Goal: Task Accomplishment & Management: Use online tool/utility

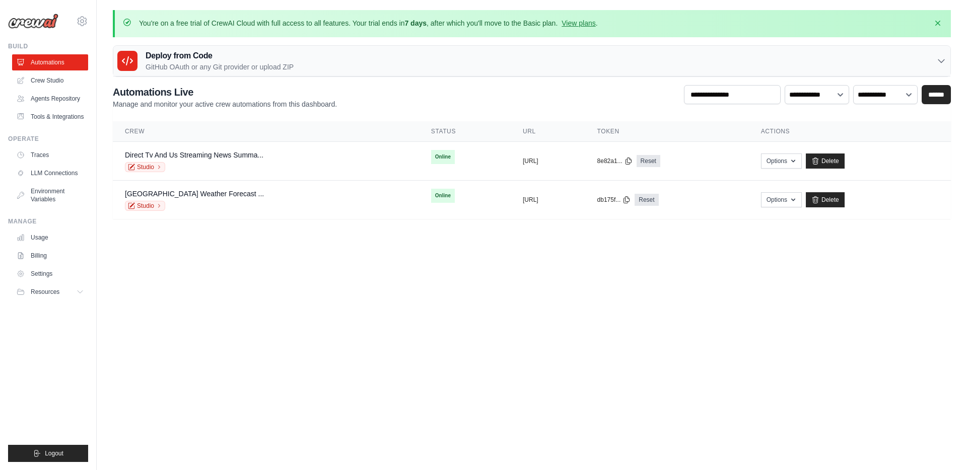
click at [457, 379] on body "[PERSON_NAME][EMAIL_ADDRESS][PERSON_NAME][DOMAIN_NAME] Settings Build Automatio…" at bounding box center [483, 235] width 967 height 470
click at [457, 378] on body "esparza.gabriel@gmail.com Settings Build Automations" at bounding box center [483, 235] width 967 height 470
click at [289, 156] on div "Direct Tv And Us Streaming News Summa... Studio" at bounding box center [266, 161] width 282 height 22
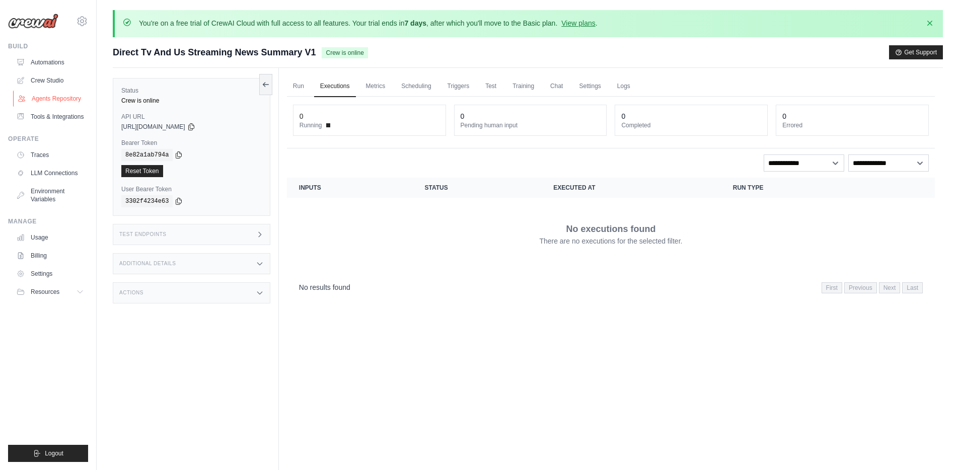
click at [42, 92] on link "Agents Repository" at bounding box center [51, 99] width 76 height 16
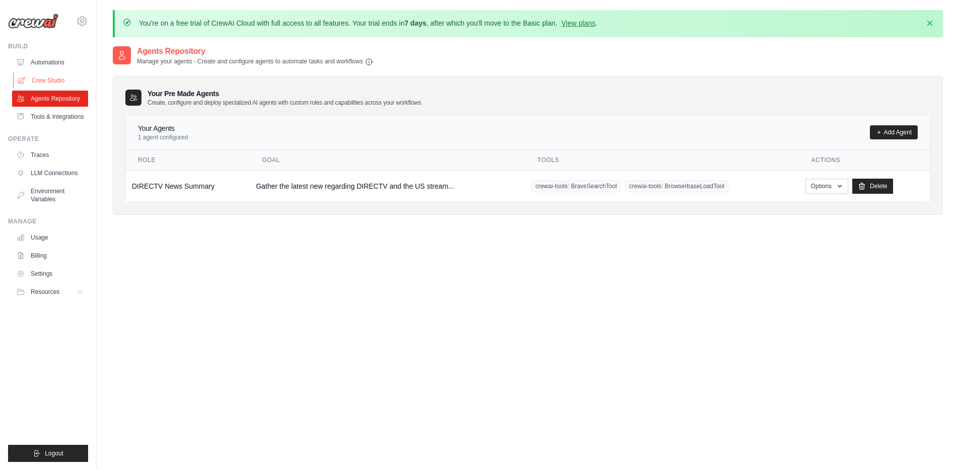
click at [42, 84] on link "Crew Studio" at bounding box center [51, 81] width 76 height 16
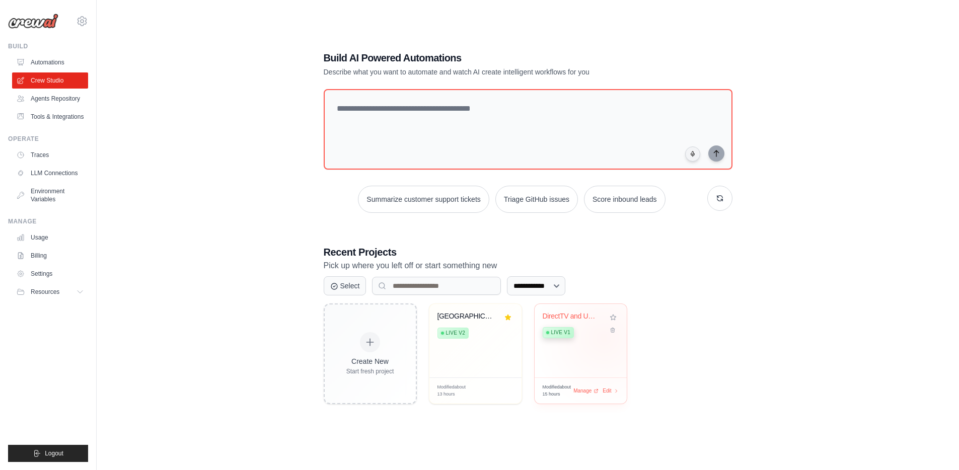
scroll to position [55, 0]
click at [577, 353] on div "DirectTV and US Streaming News Summ... Live v1" at bounding box center [581, 339] width 92 height 74
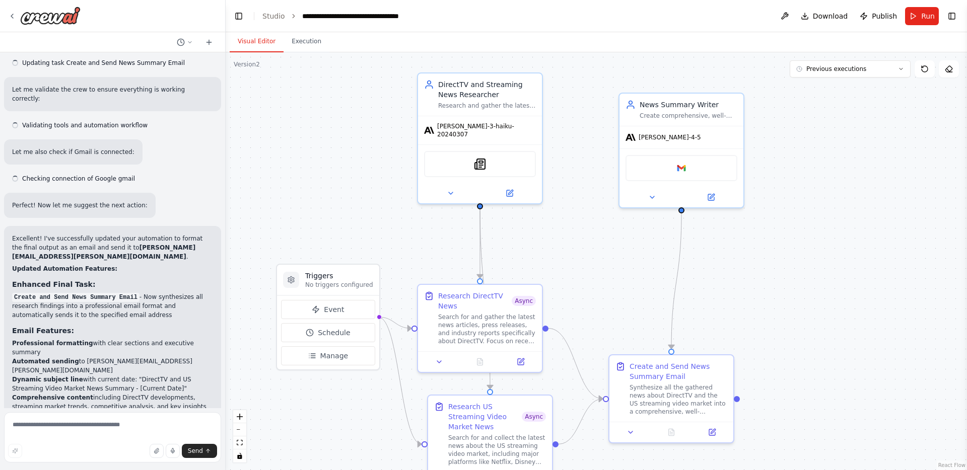
scroll to position [1459, 0]
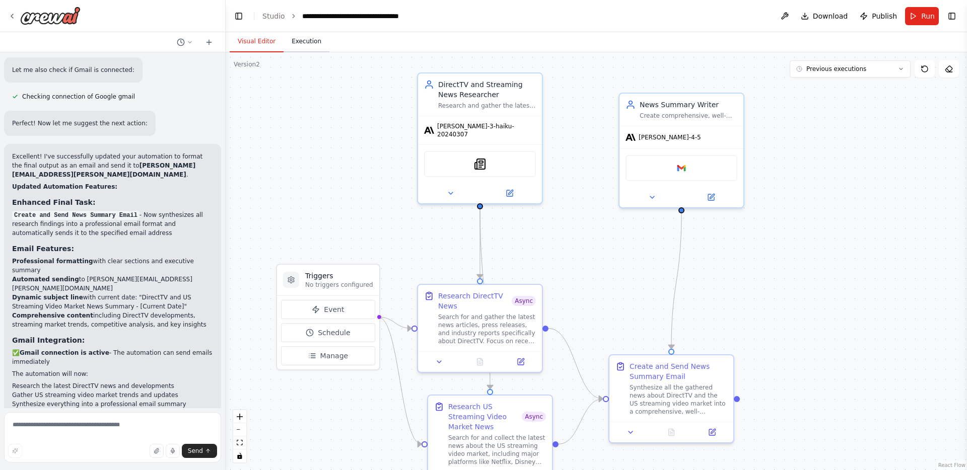
click at [299, 43] on button "Execution" at bounding box center [307, 41] width 46 height 21
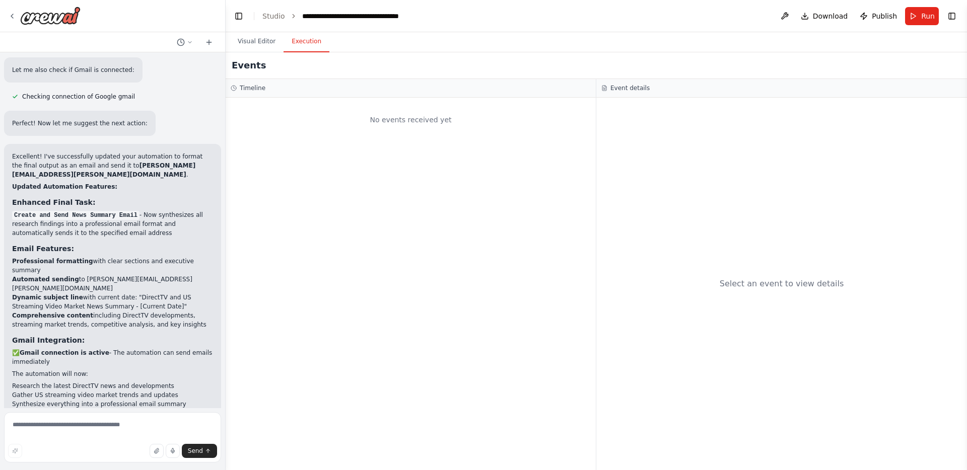
click at [228, 41] on div "Visual Editor Execution" at bounding box center [596, 42] width 741 height 20
click at [253, 42] on button "Visual Editor" at bounding box center [257, 41] width 54 height 21
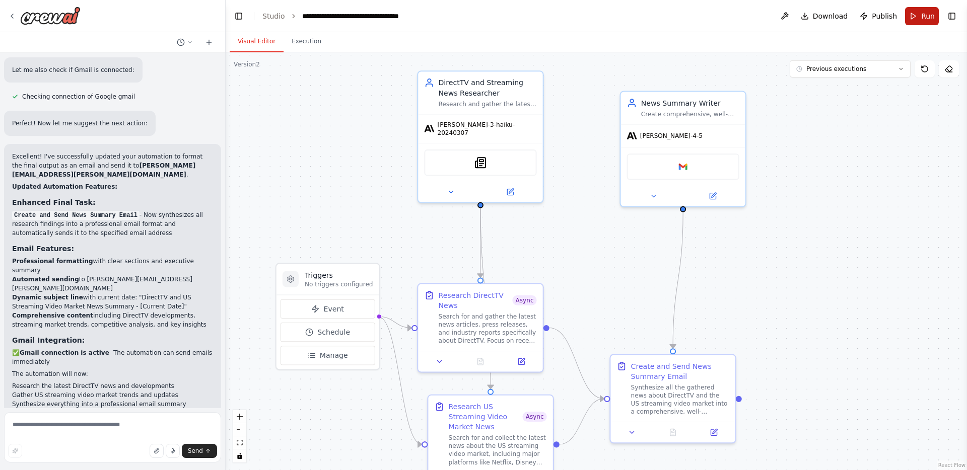
click at [925, 18] on span "Run" at bounding box center [928, 16] width 14 height 10
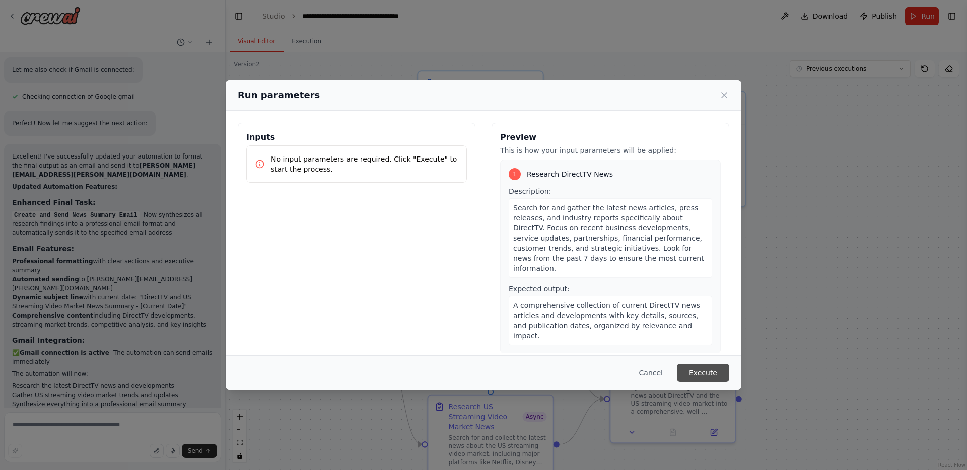
click at [690, 367] on button "Execute" at bounding box center [703, 373] width 52 height 18
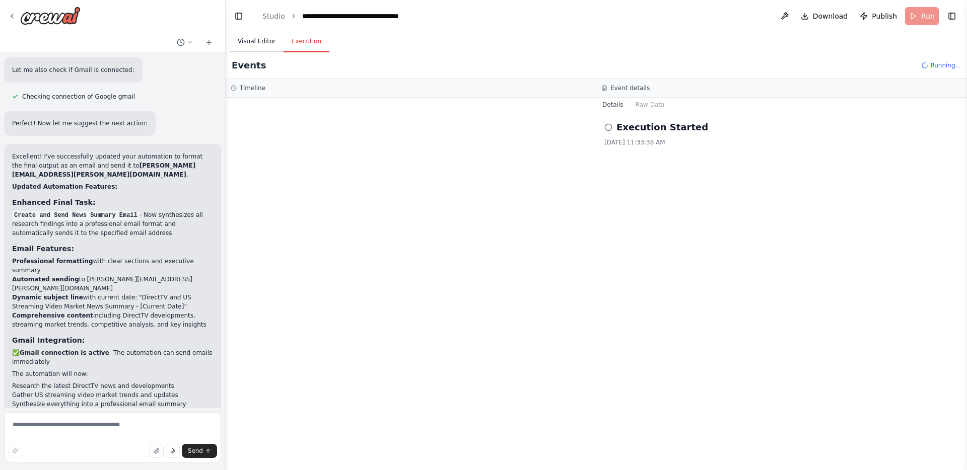
click at [243, 34] on button "Visual Editor" at bounding box center [257, 41] width 54 height 21
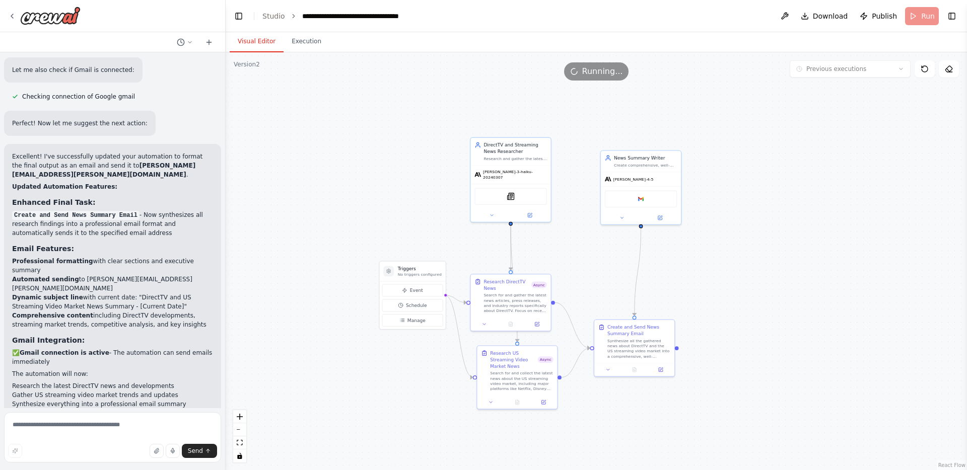
drag, startPoint x: 587, startPoint y: 307, endPoint x: 622, endPoint y: 287, distance: 40.9
click at [622, 287] on div ".deletable-edge-delete-btn { width: 20px; height: 20px; border: 0px solid #ffff…" at bounding box center [596, 261] width 741 height 418
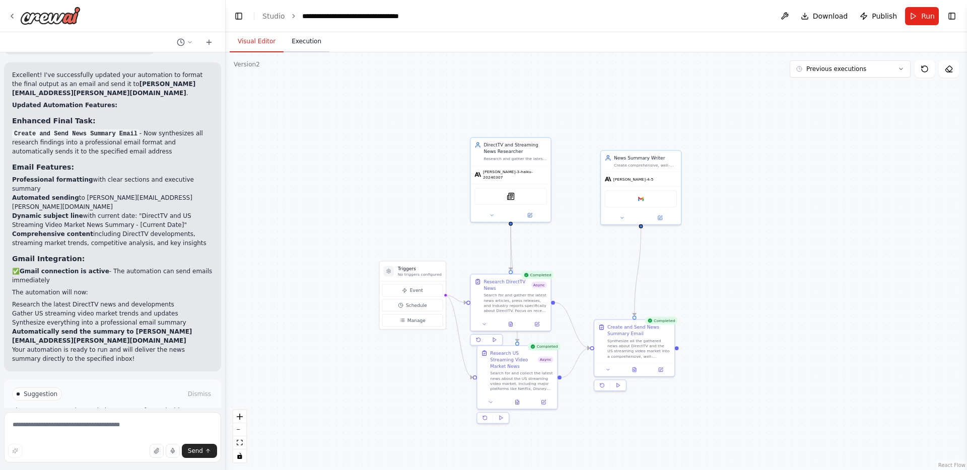
click at [310, 41] on button "Execution" at bounding box center [307, 41] width 46 height 21
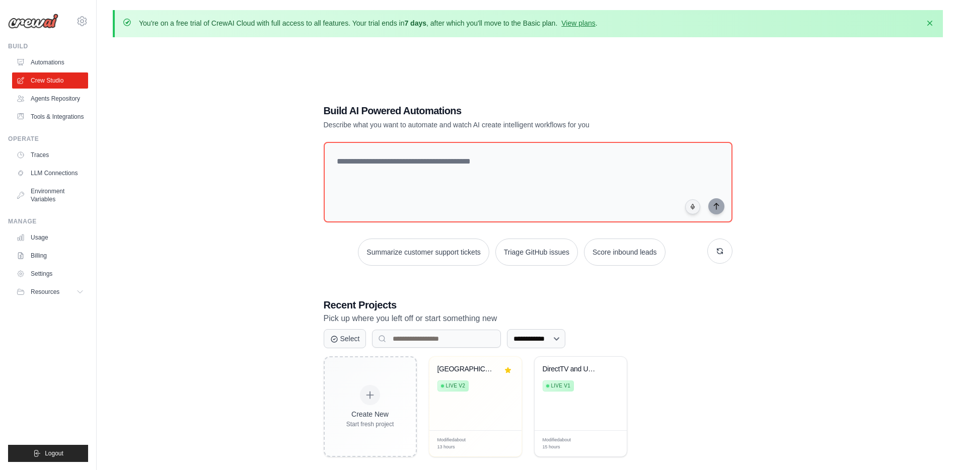
click at [237, 112] on div "**********" at bounding box center [528, 280] width 830 height 470
click at [236, 109] on div "**********" at bounding box center [528, 280] width 830 height 470
click at [495, 399] on div "Rancho Palos Verdes Weather Forecas... Live v2" at bounding box center [476, 394] width 92 height 74
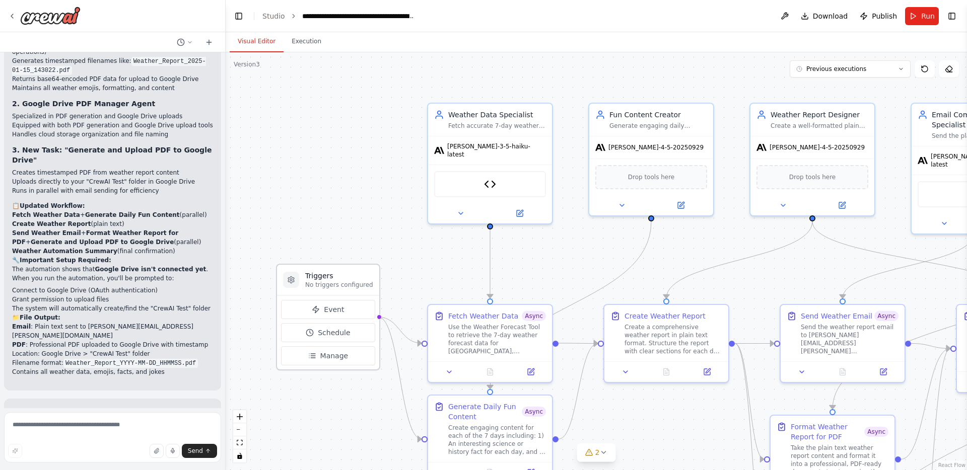
scroll to position [3906, 0]
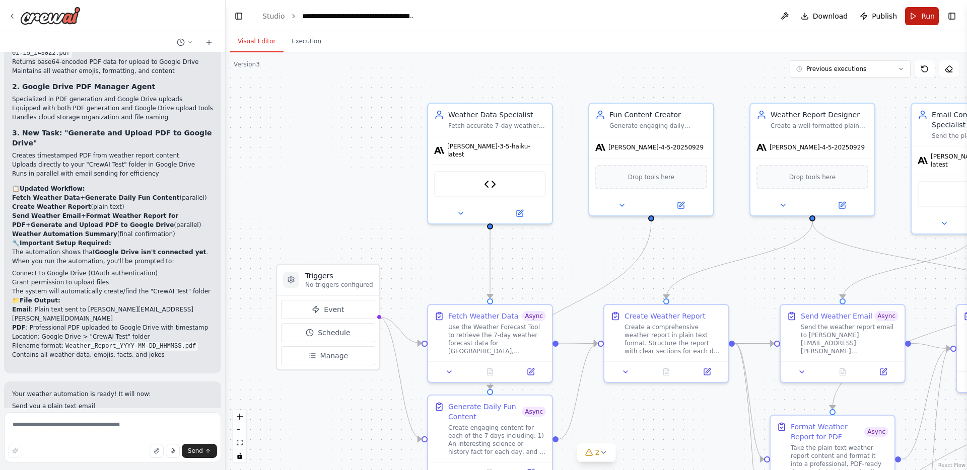
click at [916, 19] on button "Run" at bounding box center [922, 16] width 34 height 18
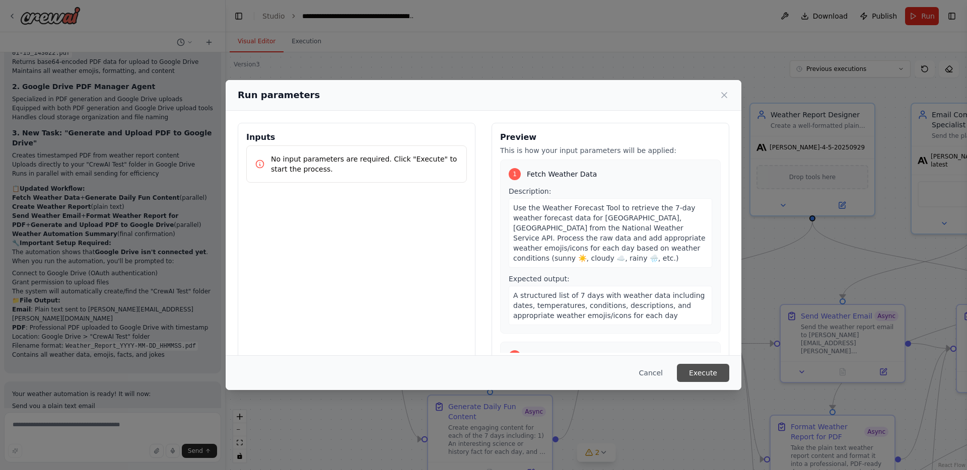
click at [709, 373] on button "Execute" at bounding box center [703, 373] width 52 height 18
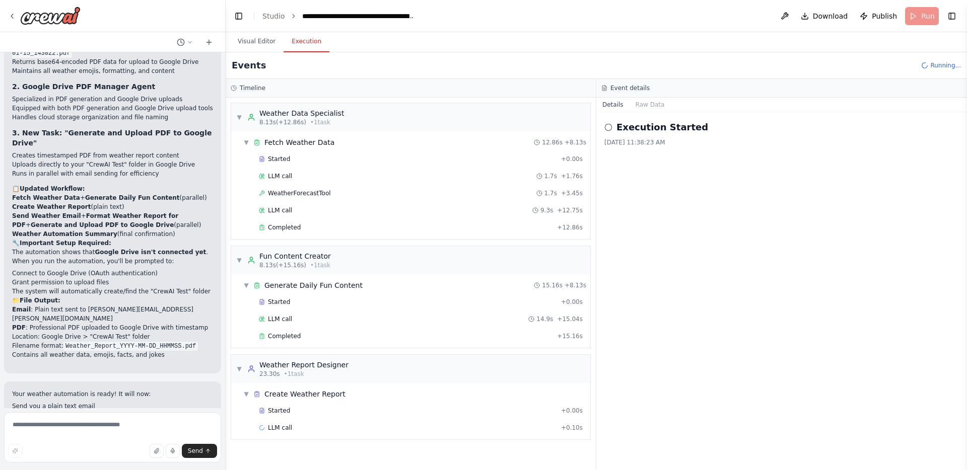
click at [683, 372] on div "Execution Started 10/6/2025, 11:38:23 AM" at bounding box center [781, 291] width 371 height 358
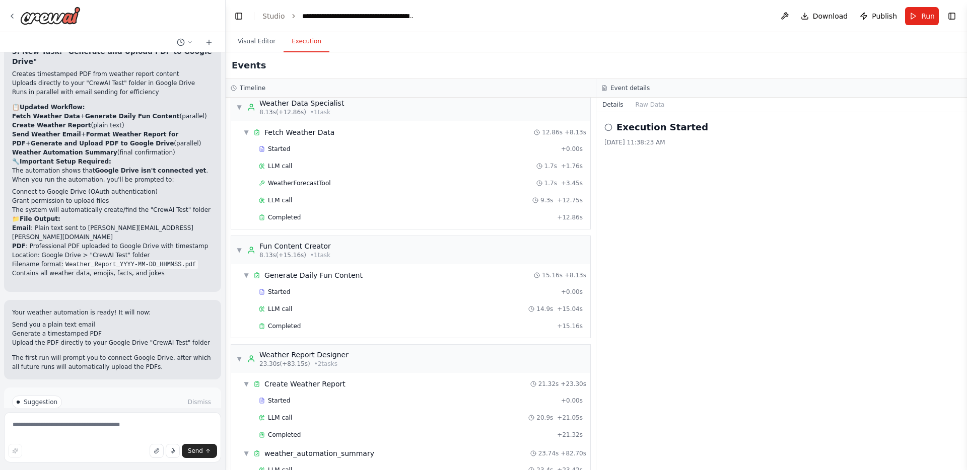
scroll to position [0, 0]
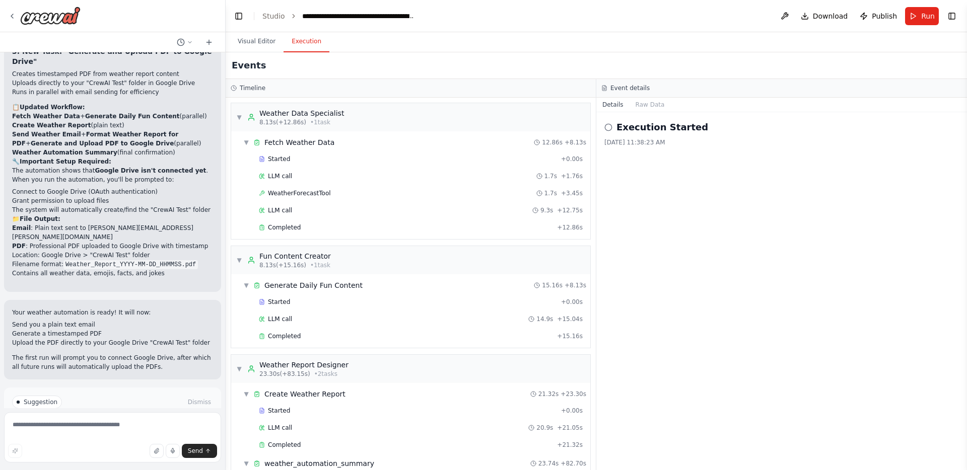
click at [709, 301] on div "Execution Started 10/6/2025, 11:38:23 AM" at bounding box center [781, 291] width 371 height 358
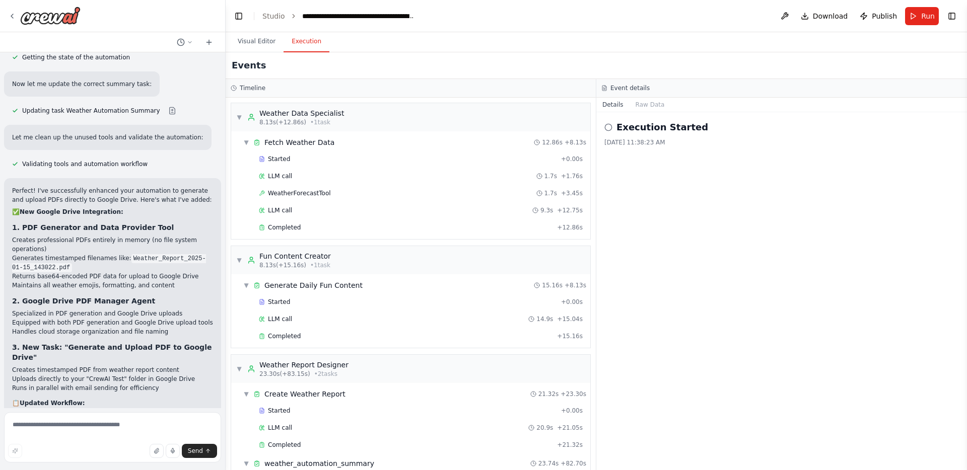
scroll to position [3987, 0]
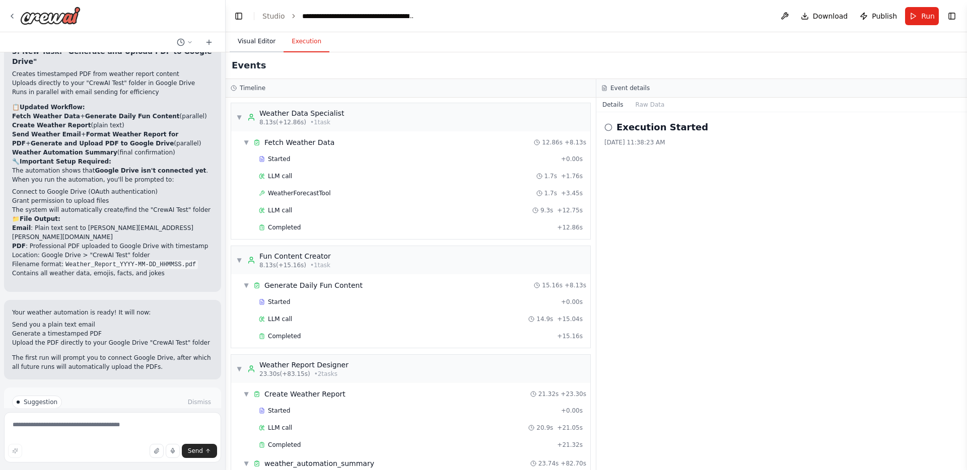
click at [259, 38] on button "Visual Editor" at bounding box center [257, 41] width 54 height 21
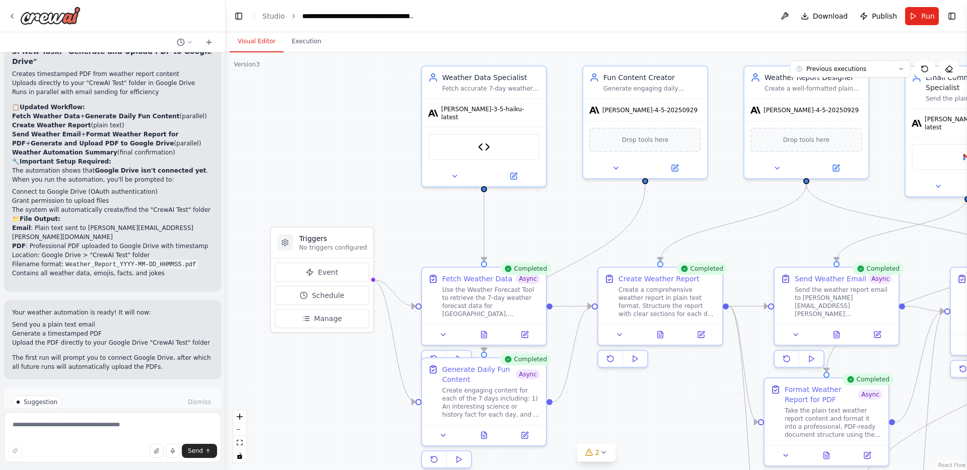
drag, startPoint x: 395, startPoint y: 204, endPoint x: 385, endPoint y: 159, distance: 47.0
click at [385, 159] on div ".deletable-edge-delete-btn { width: 20px; height: 20px; border: 0px solid #ffff…" at bounding box center [596, 261] width 741 height 418
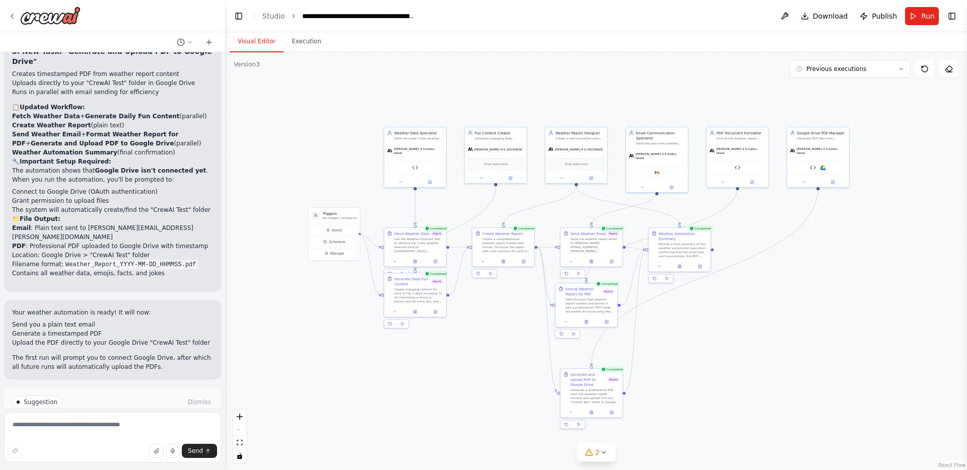
drag, startPoint x: 406, startPoint y: 193, endPoint x: 336, endPoint y: 147, distance: 84.2
click at [336, 147] on div ".deletable-edge-delete-btn { width: 20px; height: 20px; border: 0px solid #ffff…" at bounding box center [596, 261] width 741 height 418
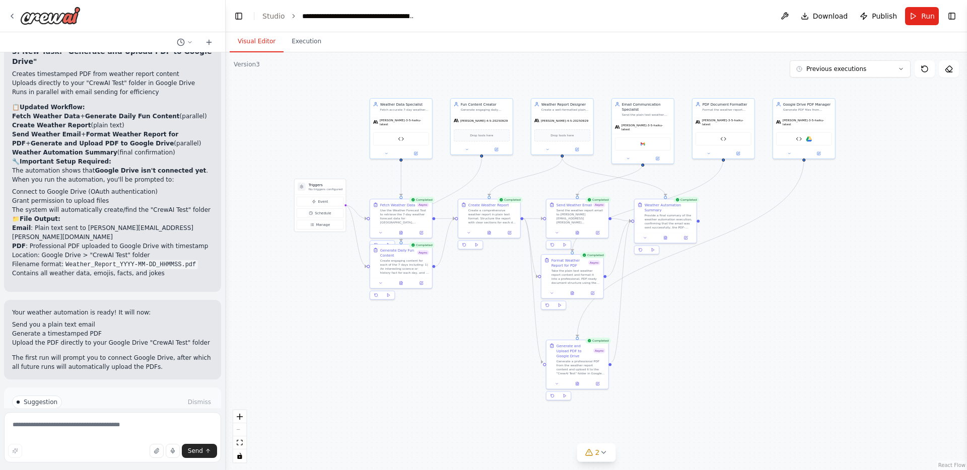
drag, startPoint x: 717, startPoint y: 395, endPoint x: 703, endPoint y: 366, distance: 32.0
click at [703, 366] on div ".deletable-edge-delete-btn { width: 20px; height: 20px; border: 0px solid #ffff…" at bounding box center [596, 261] width 741 height 418
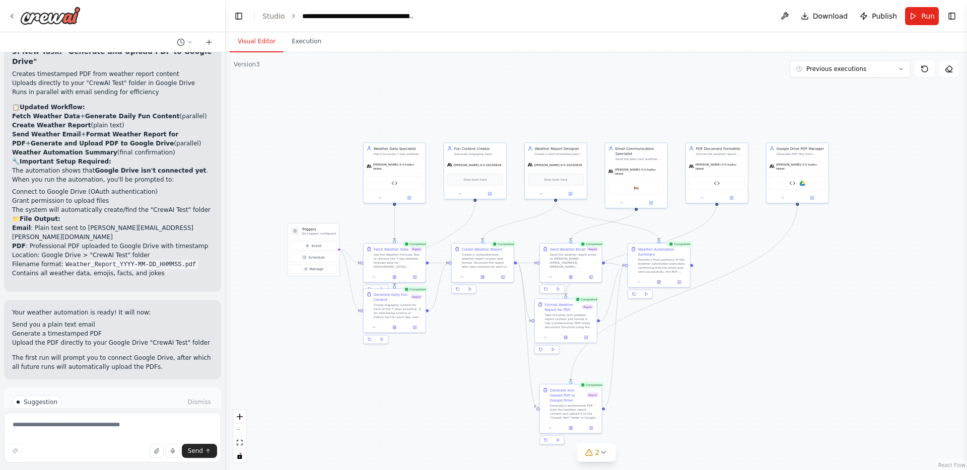
drag, startPoint x: 655, startPoint y: 352, endPoint x: 649, endPoint y: 396, distance: 44.8
click at [649, 396] on div ".deletable-edge-delete-btn { width: 20px; height: 20px; border: 0px solid #ffff…" at bounding box center [596, 261] width 741 height 418
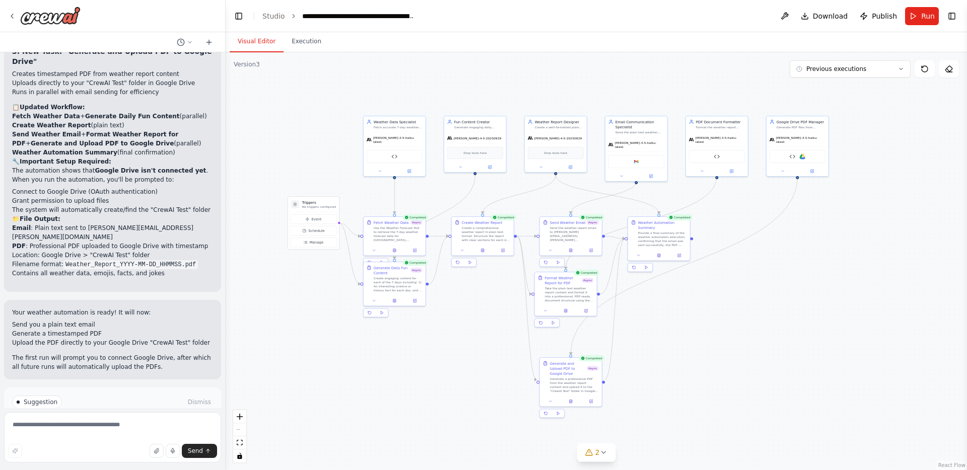
drag, startPoint x: 649, startPoint y: 396, endPoint x: 649, endPoint y: 369, distance: 26.7
click at [649, 369] on div ".deletable-edge-delete-btn { width: 20px; height: 20px; border: 0px solid #ffff…" at bounding box center [596, 261] width 741 height 418
click at [953, 17] on button "Toggle Right Sidebar" at bounding box center [952, 16] width 14 height 14
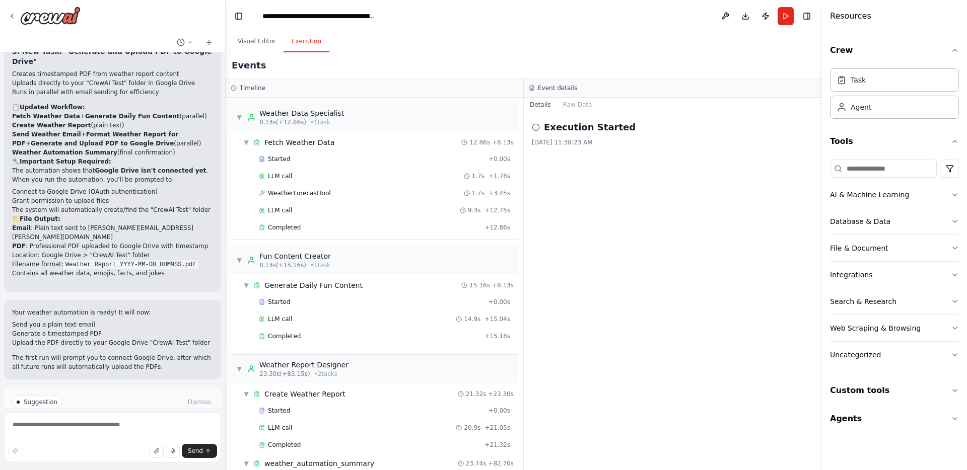
click at [302, 39] on button "Execution" at bounding box center [307, 41] width 46 height 21
click at [650, 218] on div "Execution Started 10/6/2025, 11:38:23 AM" at bounding box center [673, 291] width 298 height 358
click at [768, 195] on div "Execution Started 10/6/2025, 11:38:23 AM" at bounding box center [673, 291] width 298 height 358
click at [410, 143] on div "▼ Fetch Weather Data 12.86s + 8.13s" at bounding box center [378, 142] width 278 height 18
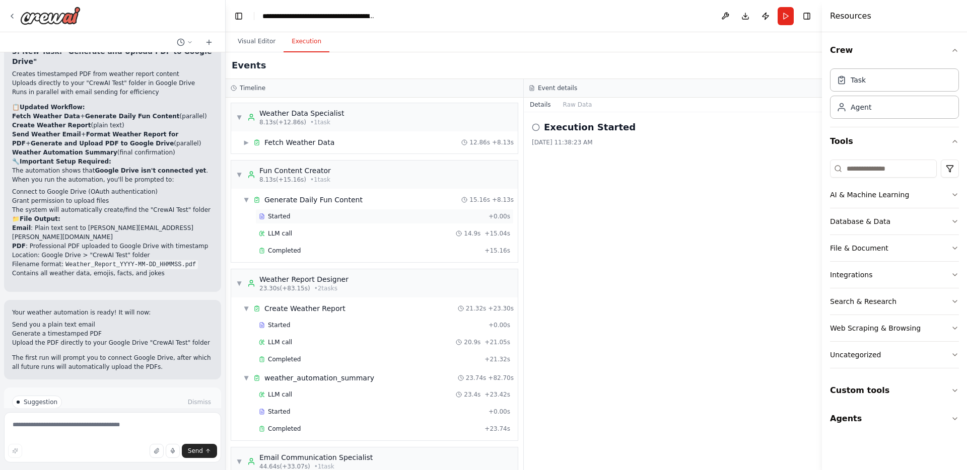
click at [378, 220] on div "Started" at bounding box center [372, 217] width 226 height 8
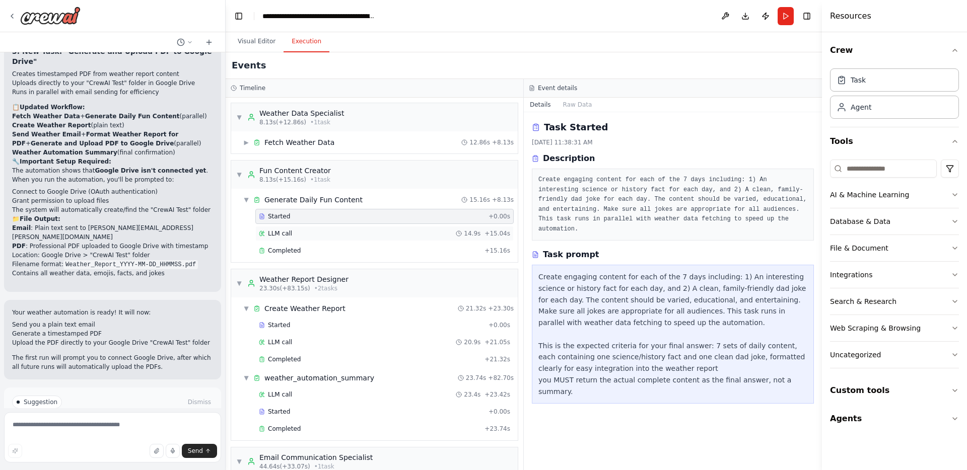
click at [392, 230] on div "LLM call 14.9s + 15.04s" at bounding box center [384, 234] width 251 height 8
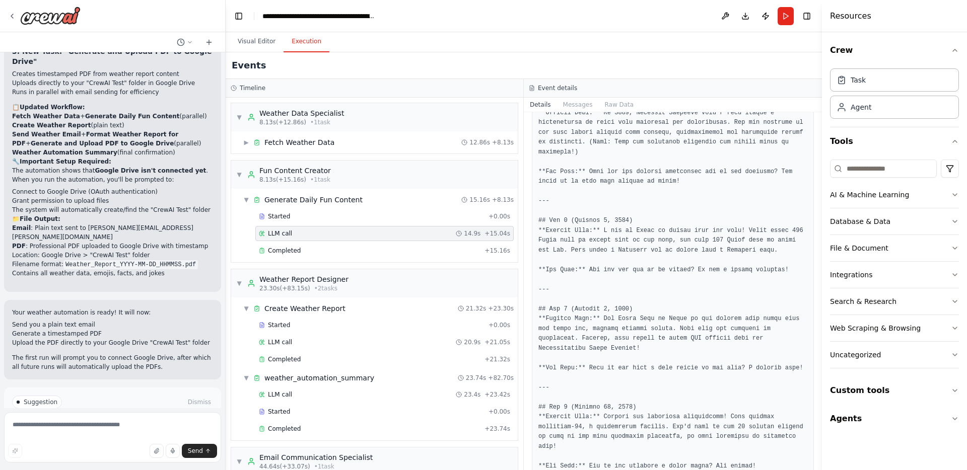
scroll to position [596, 0]
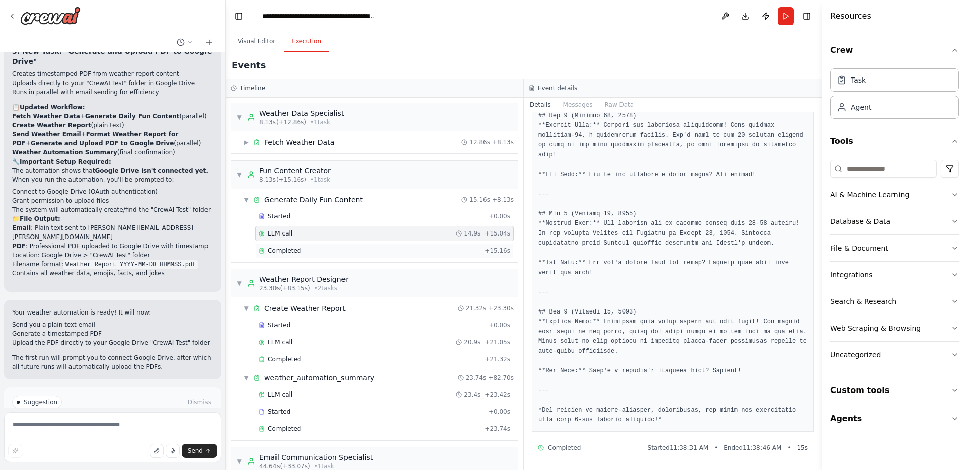
click at [385, 243] on div "Completed + 15.16s" at bounding box center [384, 250] width 258 height 15
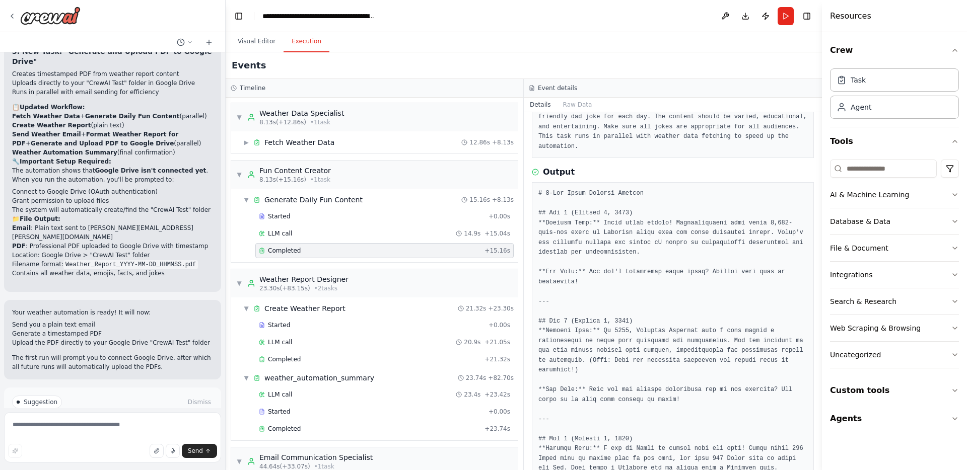
scroll to position [122, 0]
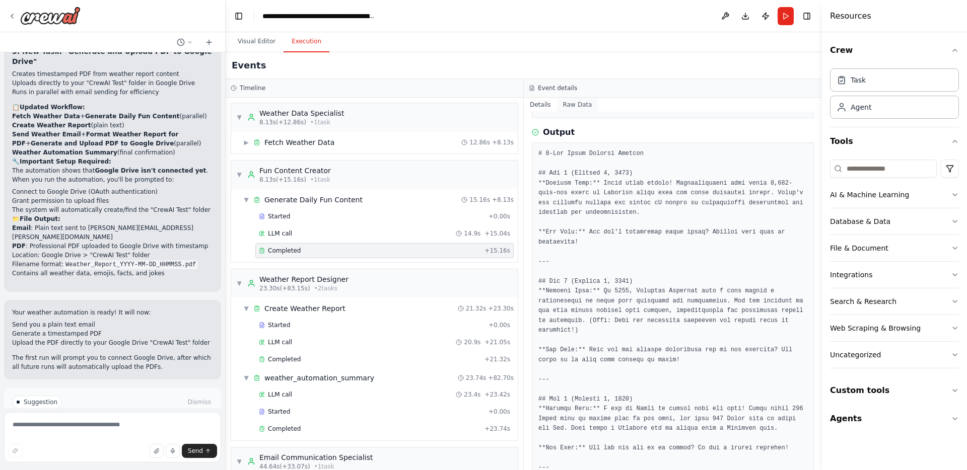
click at [588, 106] on button "Raw Data" at bounding box center [577, 105] width 41 height 14
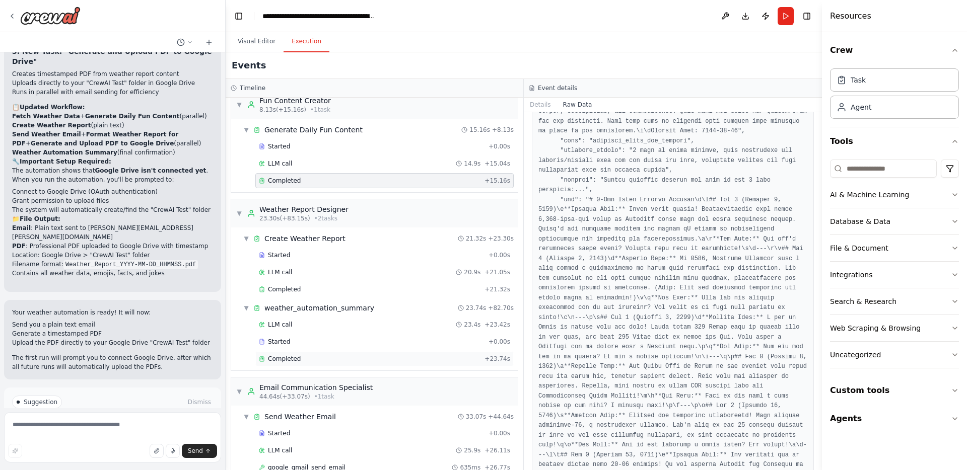
scroll to position [0, 0]
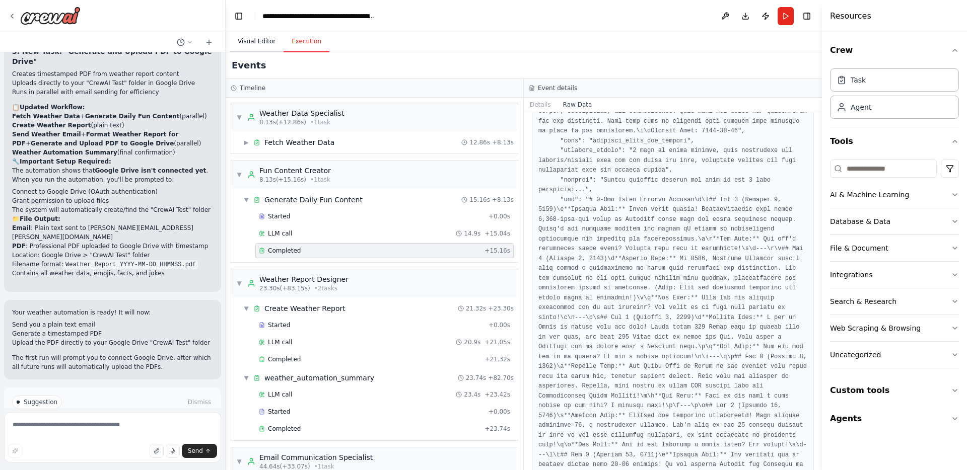
click at [255, 46] on button "Visual Editor" at bounding box center [257, 41] width 54 height 21
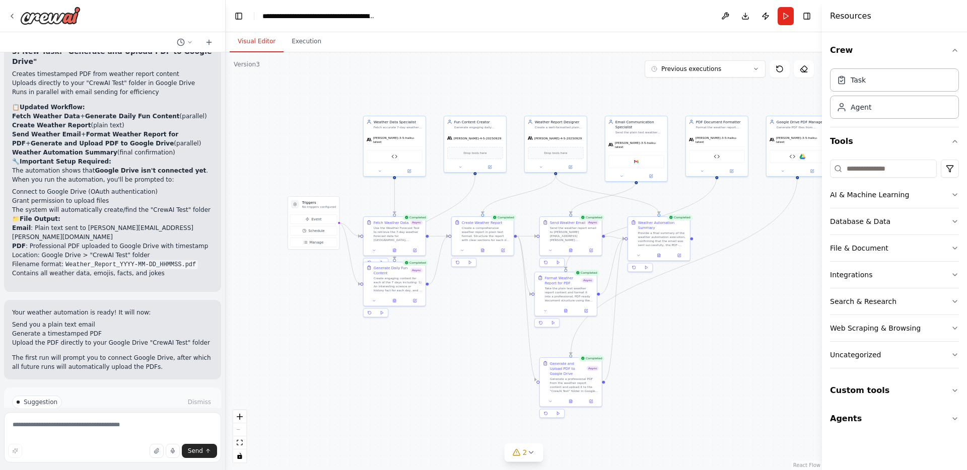
click at [339, 84] on div ".deletable-edge-delete-btn { width: 20px; height: 20px; border: 0px solid #ffff…" at bounding box center [524, 261] width 596 height 418
drag, startPoint x: 356, startPoint y: 155, endPoint x: 351, endPoint y: 149, distance: 7.2
click at [356, 155] on div ".deletable-edge-delete-btn { width: 20px; height: 20px; border: 0px solid #ffff…" at bounding box center [524, 261] width 596 height 418
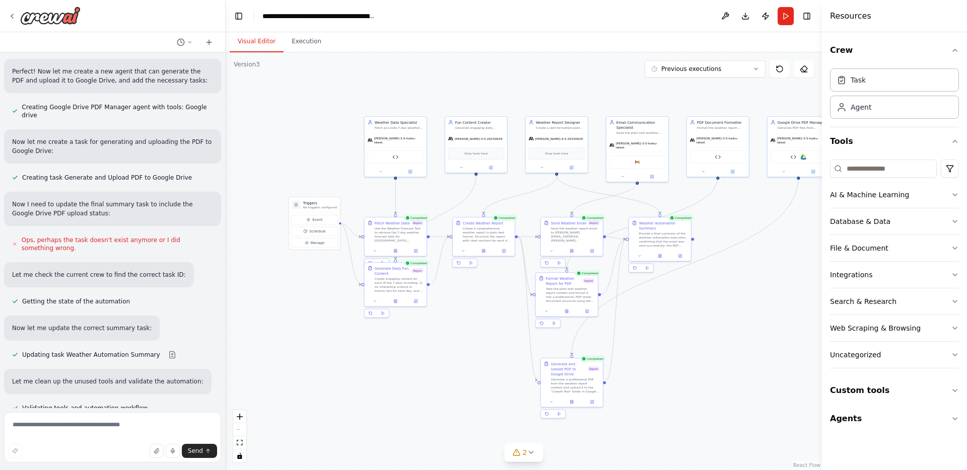
scroll to position [3987, 0]
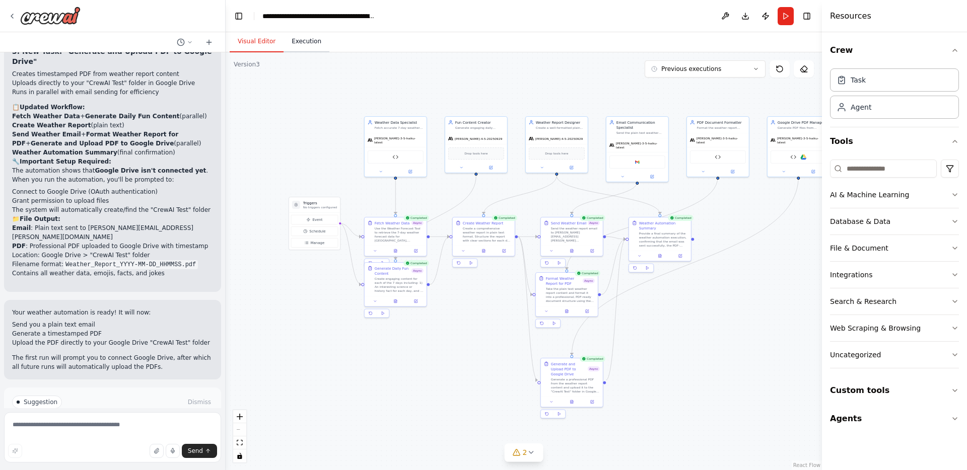
click at [304, 39] on button "Execution" at bounding box center [307, 41] width 46 height 21
click at [264, 40] on button "Visual Editor" at bounding box center [257, 41] width 54 height 21
click at [12, 9] on div at bounding box center [44, 16] width 73 height 18
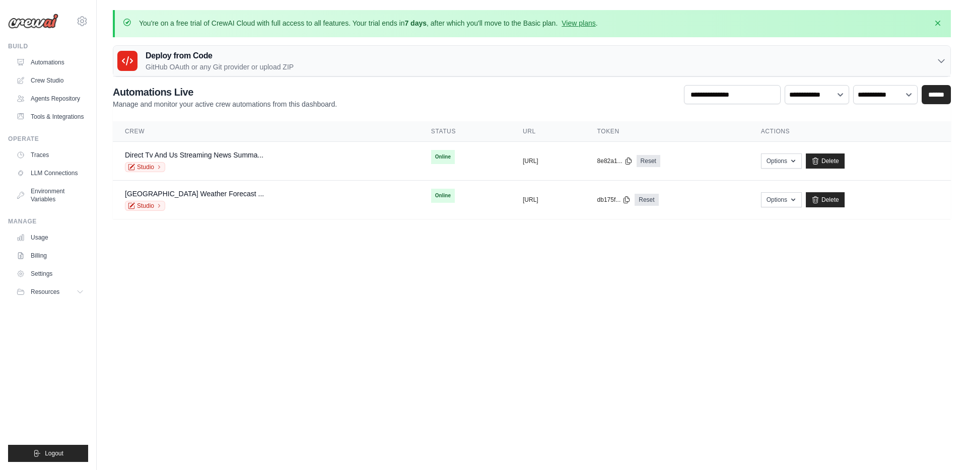
click at [365, 402] on body "[PERSON_NAME][EMAIL_ADDRESS][PERSON_NAME][DOMAIN_NAME] Settings Build Automatio…" at bounding box center [483, 235] width 967 height 470
drag, startPoint x: 204, startPoint y: 293, endPoint x: 196, endPoint y: 289, distance: 9.0
click at [205, 293] on body "[PERSON_NAME][EMAIL_ADDRESS][PERSON_NAME][DOMAIN_NAME] Settings Build Automatio…" at bounding box center [483, 235] width 967 height 470
click at [64, 118] on link "Tools & Integrations" at bounding box center [51, 117] width 76 height 16
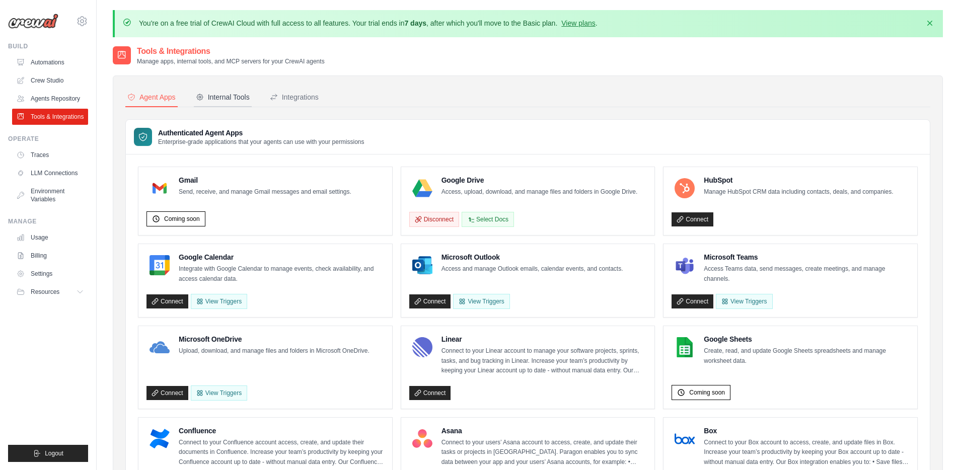
click at [226, 100] on div "Internal Tools" at bounding box center [223, 97] width 54 height 10
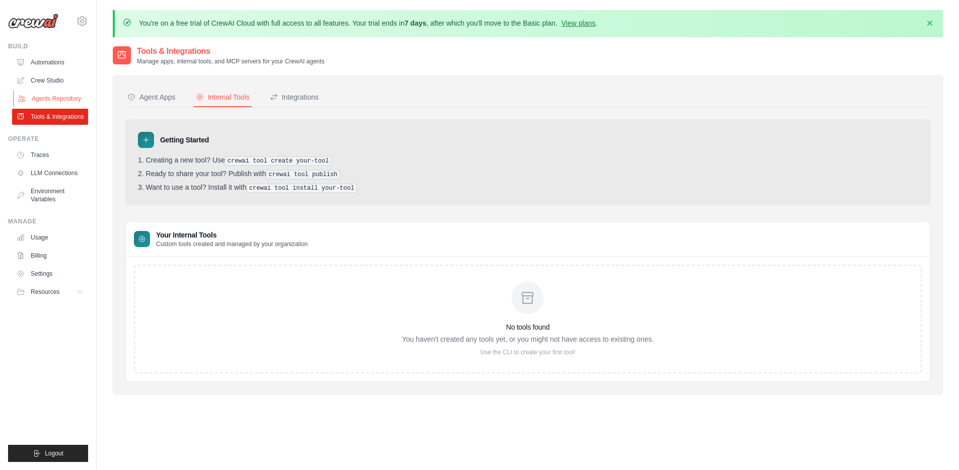
click at [76, 101] on link "Agents Repository" at bounding box center [51, 99] width 76 height 16
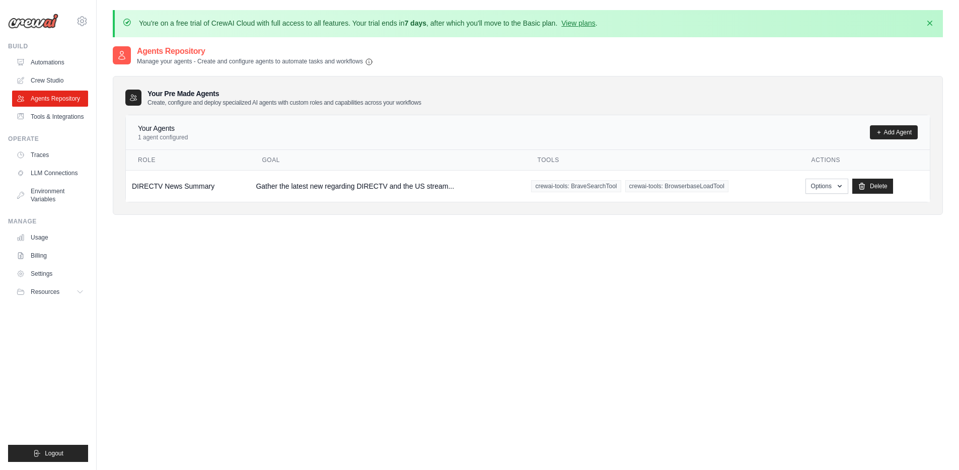
click at [249, 385] on div "Agents Repository Manage your agents - Create and configure agents to automate …" at bounding box center [528, 280] width 830 height 470
click at [245, 377] on div "Agents Repository Manage your agents - Create and configure agents to automate …" at bounding box center [528, 280] width 830 height 470
click at [237, 374] on div "Agents Repository Manage your agents - Create and configure agents to automate …" at bounding box center [528, 280] width 830 height 470
click at [245, 305] on div "Agents Repository Manage your agents - Create and configure agents to automate …" at bounding box center [528, 280] width 830 height 470
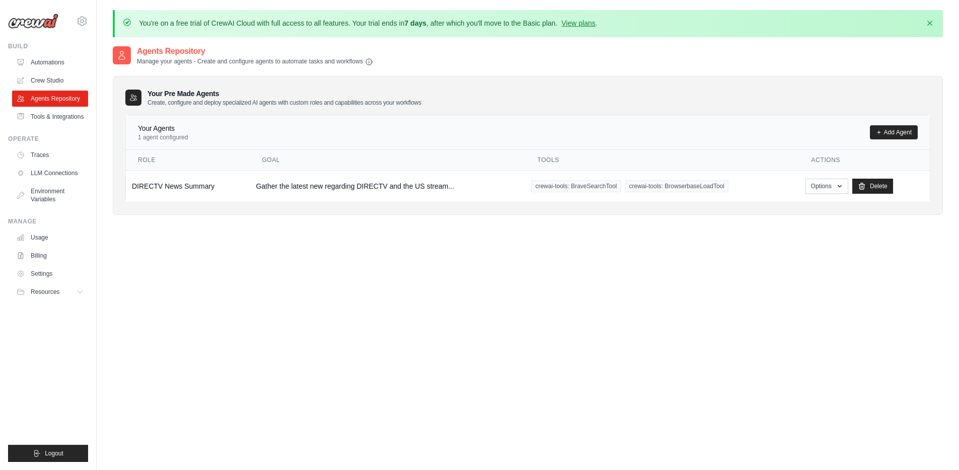
drag, startPoint x: 294, startPoint y: 374, endPoint x: 270, endPoint y: 339, distance: 42.0
click at [293, 373] on div "Agents Repository Manage your agents - Create and configure agents to automate …" at bounding box center [528, 280] width 830 height 470
click at [298, 295] on div "Agents Repository Manage your agents - Create and configure agents to automate …" at bounding box center [528, 280] width 830 height 470
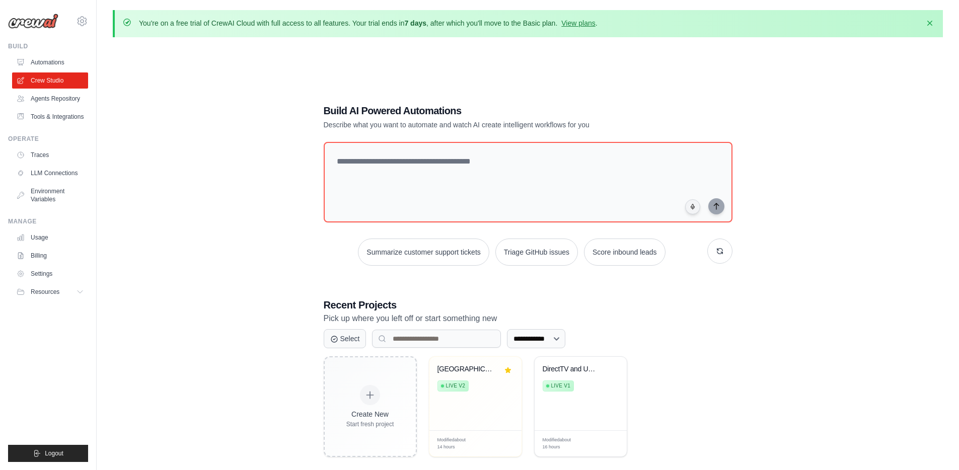
click at [211, 208] on div "**********" at bounding box center [528, 280] width 830 height 470
click at [53, 57] on link "Automations" at bounding box center [51, 62] width 76 height 16
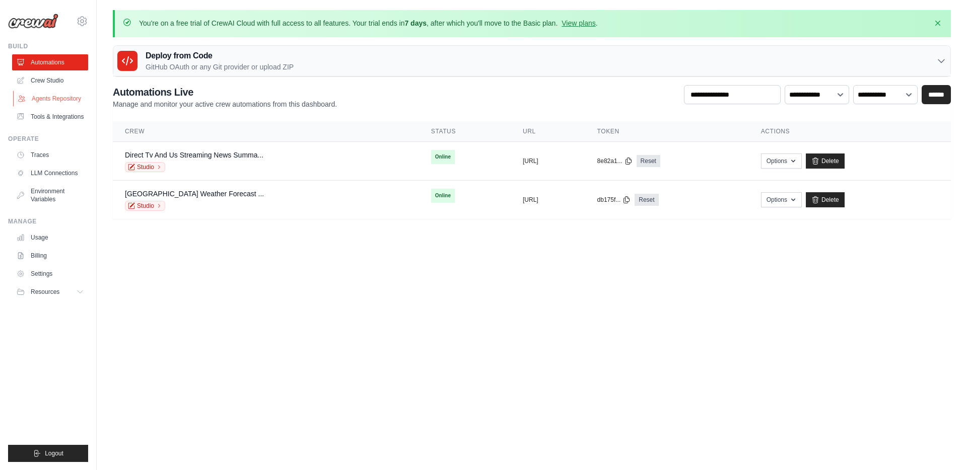
click at [68, 97] on link "Agents Repository" at bounding box center [51, 99] width 76 height 16
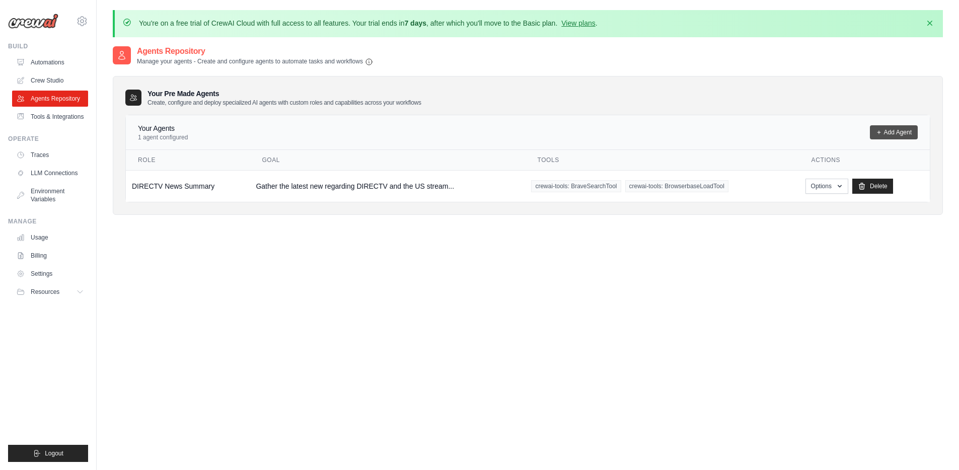
click at [893, 128] on link "Add Agent" at bounding box center [894, 132] width 48 height 14
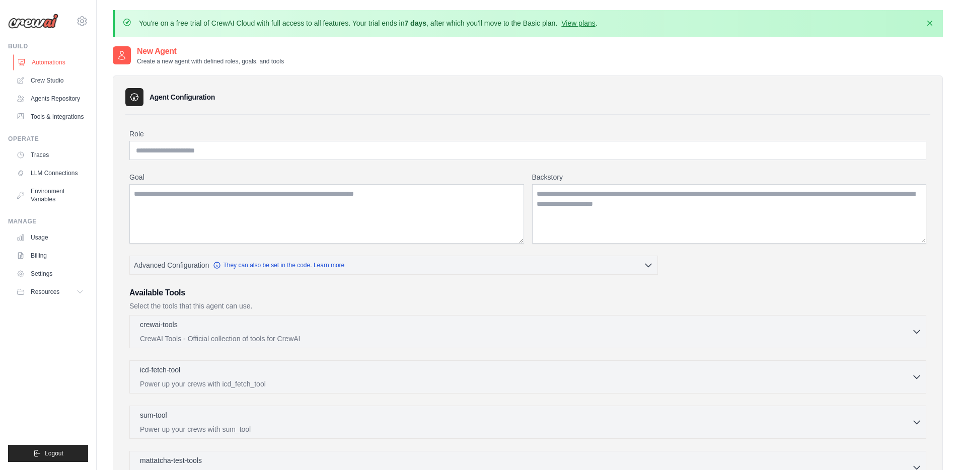
click at [54, 64] on link "Automations" at bounding box center [51, 62] width 76 height 16
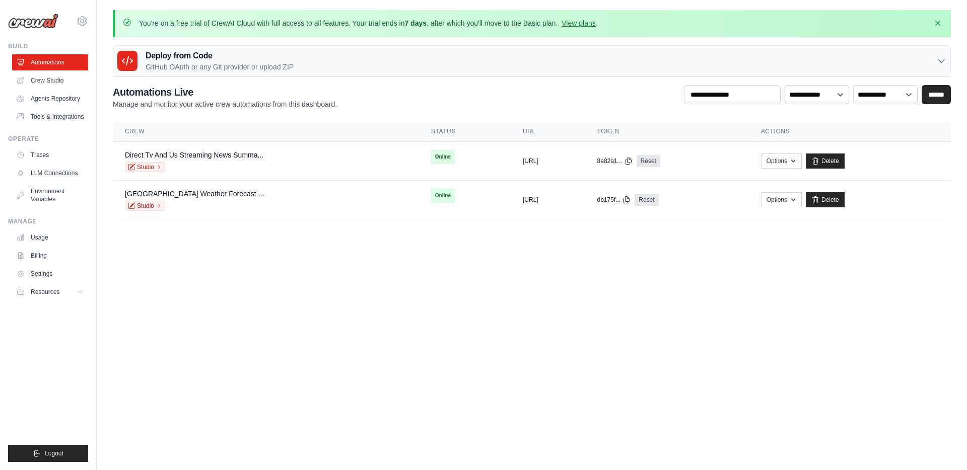
click at [216, 64] on p "GitHub OAuth or any Git provider or upload ZIP" at bounding box center [220, 67] width 148 height 10
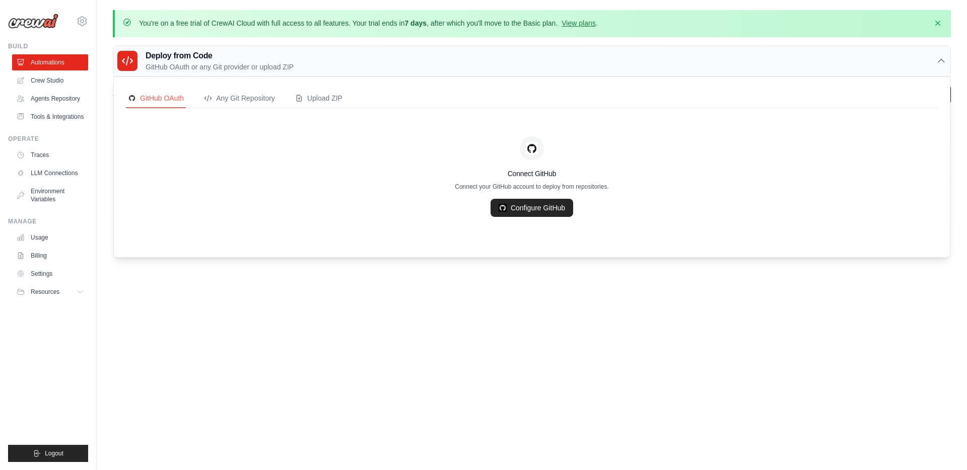
drag, startPoint x: 366, startPoint y: 285, endPoint x: 359, endPoint y: 283, distance: 7.5
click at [365, 285] on body "[PERSON_NAME][EMAIL_ADDRESS][PERSON_NAME][DOMAIN_NAME] Settings Build Automatio…" at bounding box center [483, 235] width 967 height 470
click at [58, 82] on link "Crew Studio" at bounding box center [51, 81] width 76 height 16
